Goal: Task Accomplishment & Management: Manage account settings

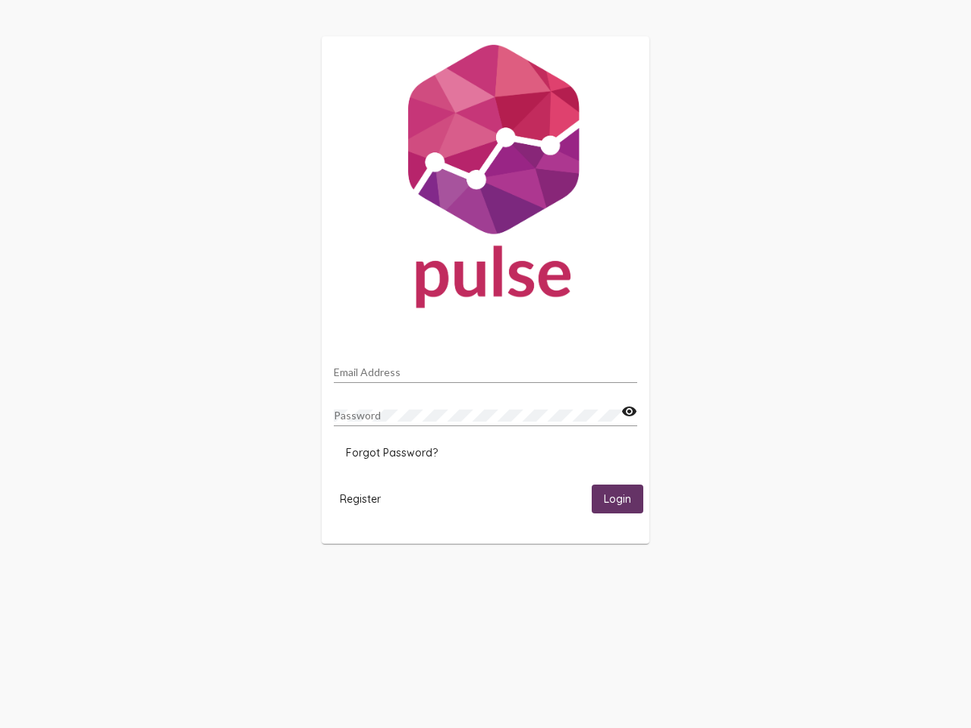
click at [485, 368] on input "Email Address" at bounding box center [485, 372] width 303 height 12
click at [629, 412] on mat-icon "visibility" at bounding box center [629, 412] width 16 height 18
click at [391, 453] on span "Forgot Password?" at bounding box center [392, 453] width 92 height 14
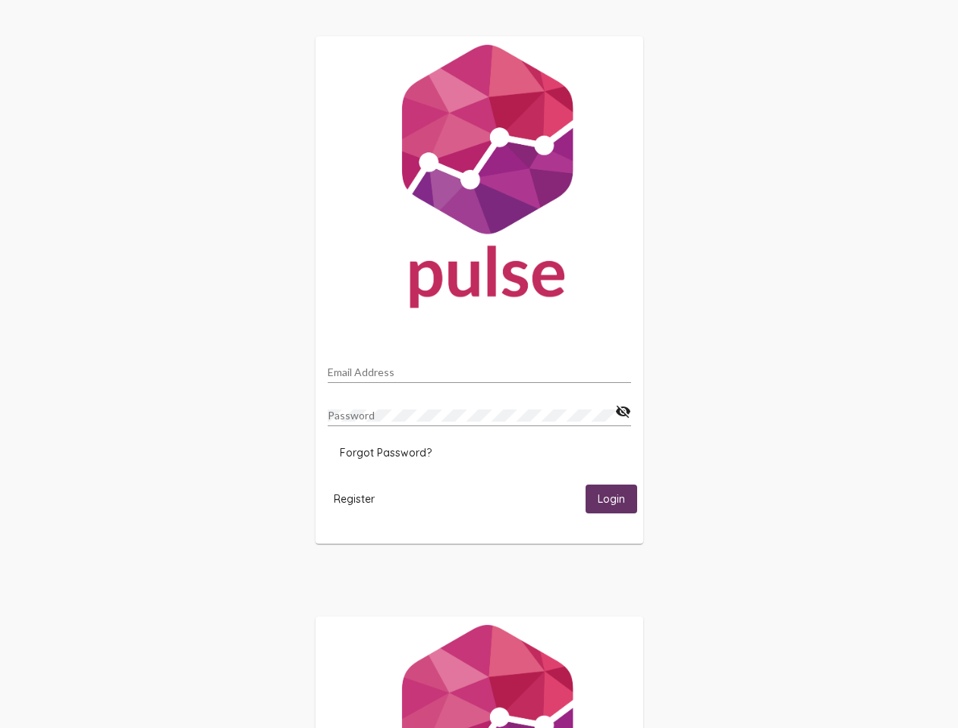
click at [360, 498] on span "Register" at bounding box center [354, 499] width 41 height 14
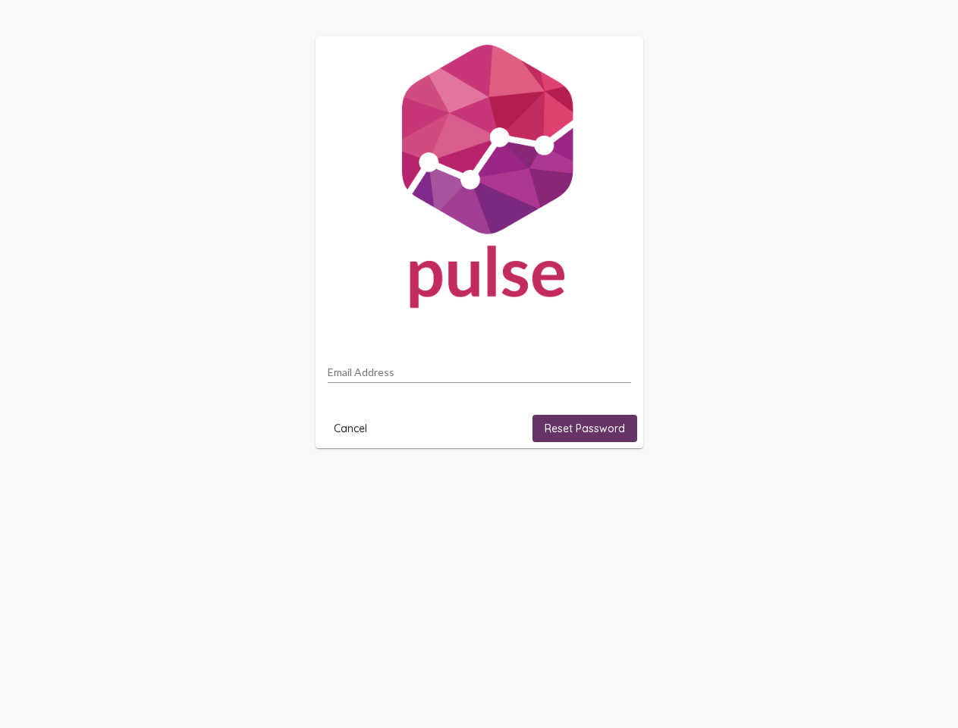
click at [617, 485] on html "Email Address Cancel Reset Password" at bounding box center [479, 242] width 958 height 485
